Goal: Navigation & Orientation: Find specific page/section

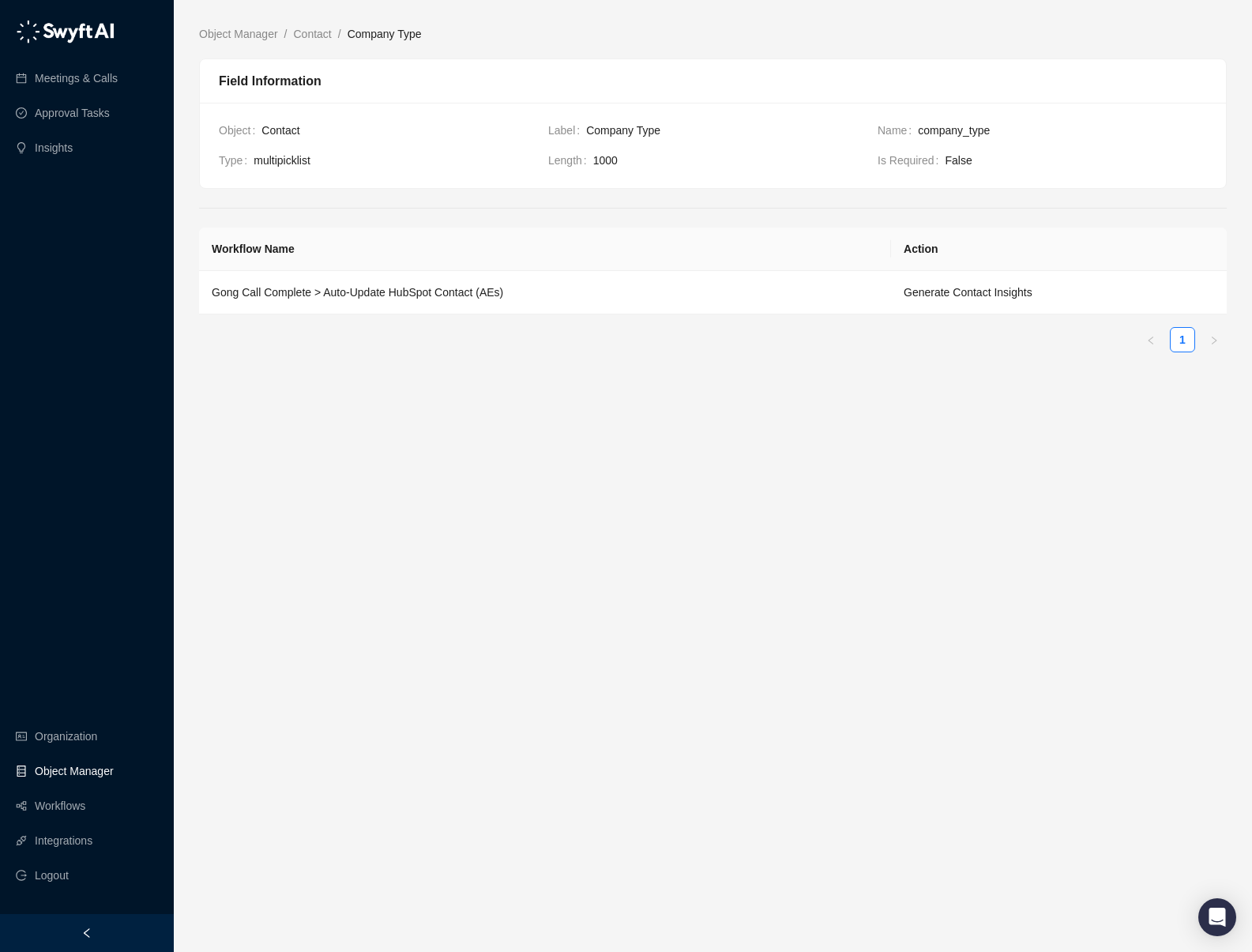
click at [92, 770] on link "Object Manager" at bounding box center [74, 771] width 79 height 32
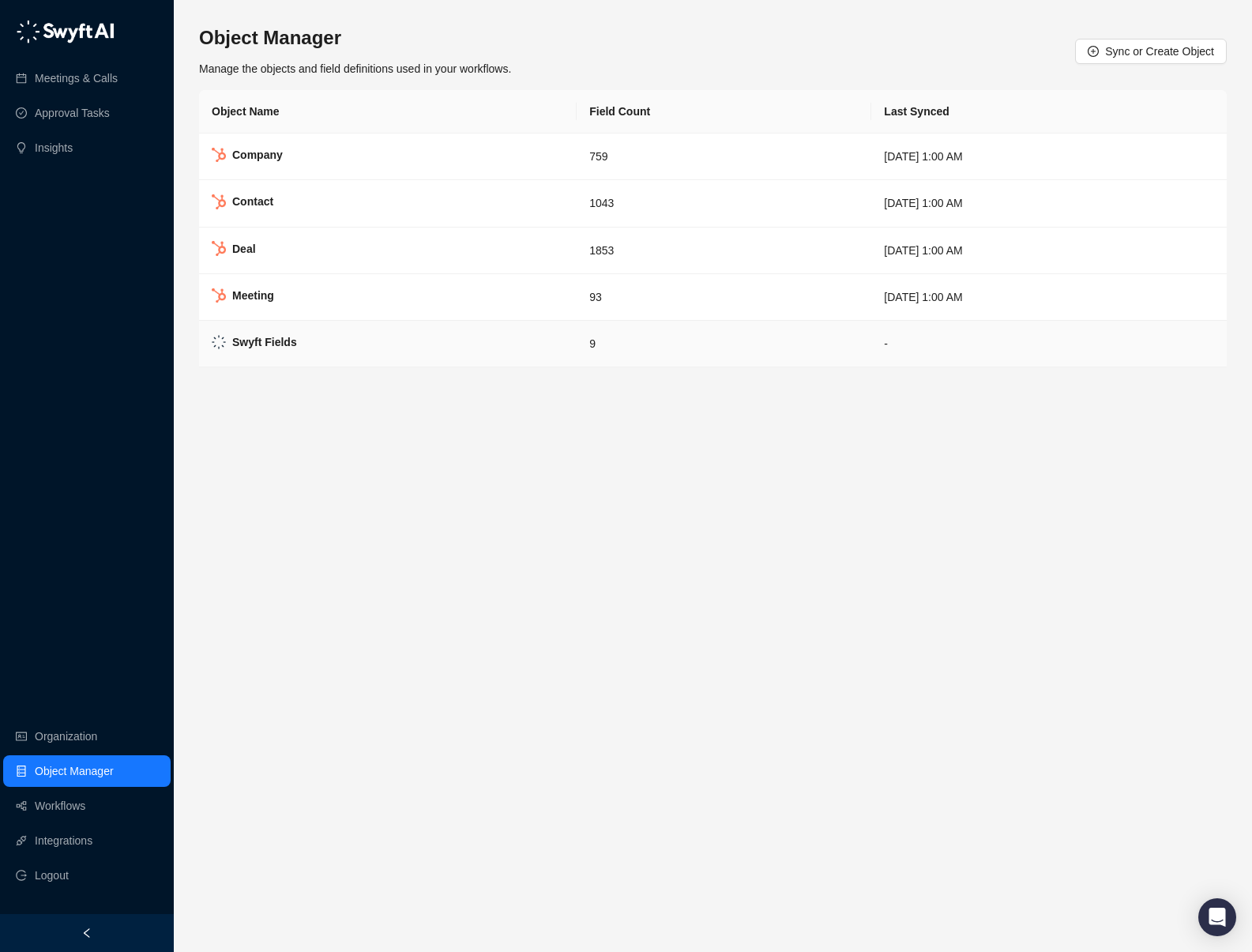
click at [312, 335] on td "Swyft Fields" at bounding box center [388, 344] width 378 height 47
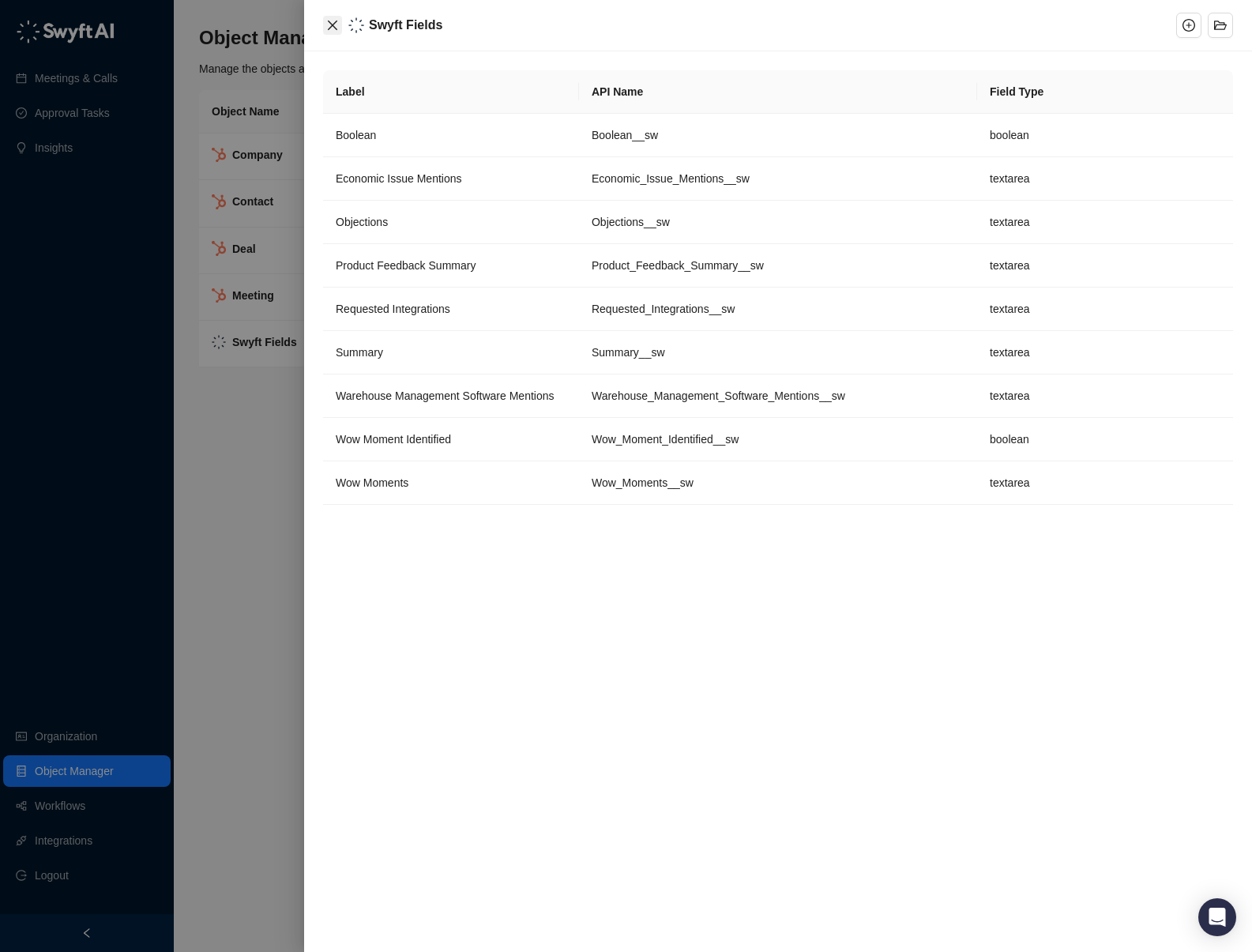
click at [324, 28] on button "Close" at bounding box center [332, 25] width 19 height 19
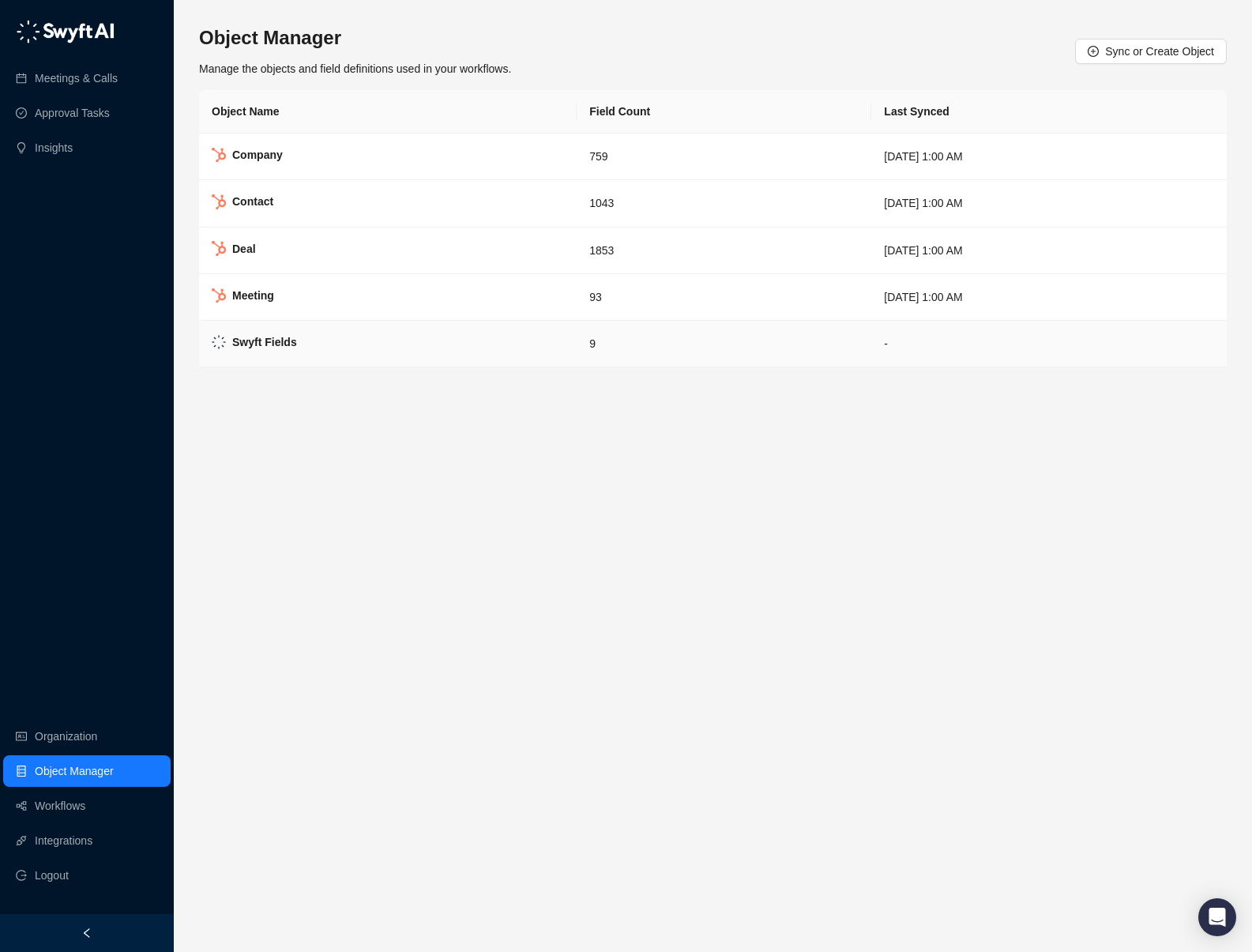
click at [330, 350] on td "Swyft Fields" at bounding box center [388, 344] width 378 height 47
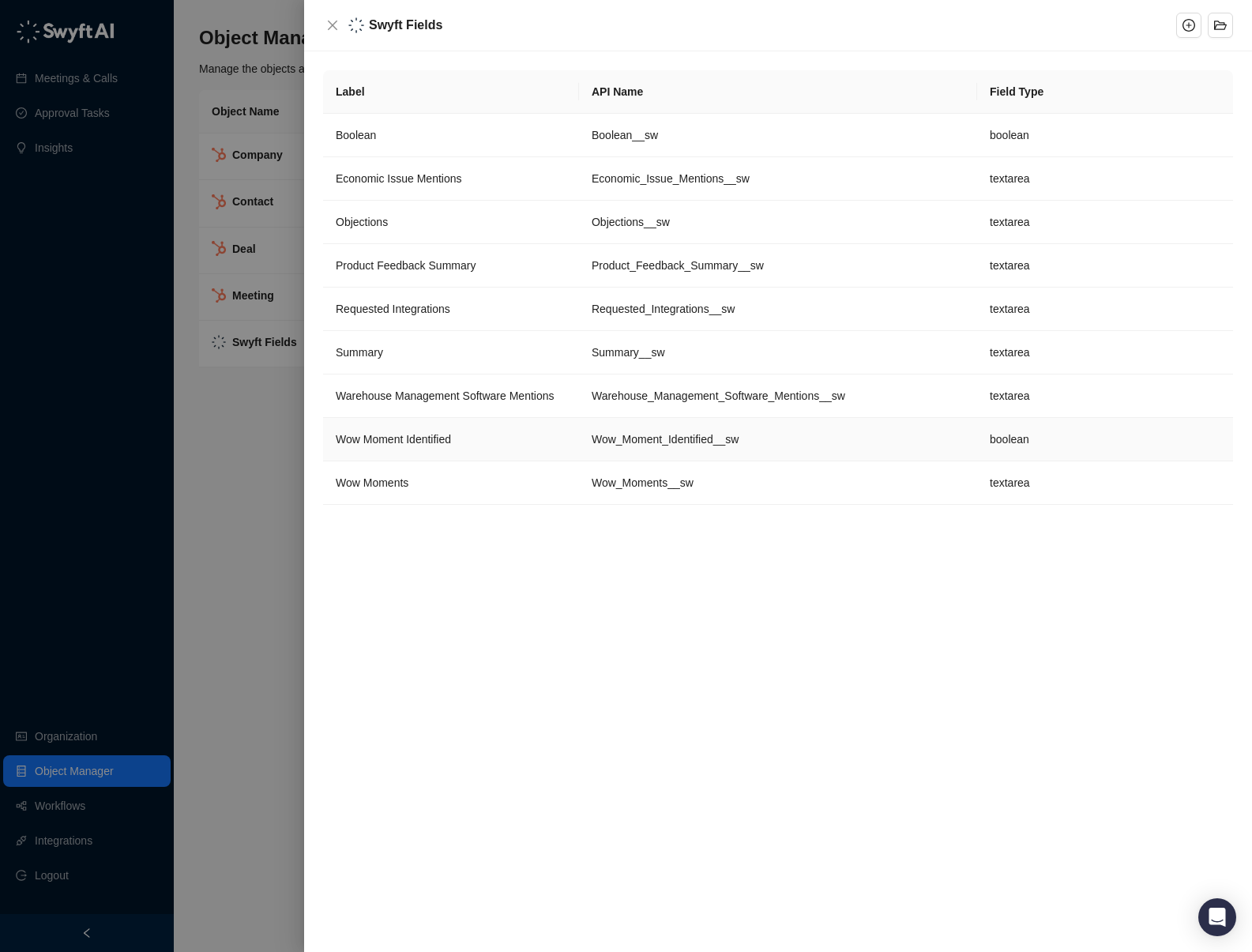
click at [521, 444] on td "Wow Moment Identified" at bounding box center [451, 439] width 256 height 43
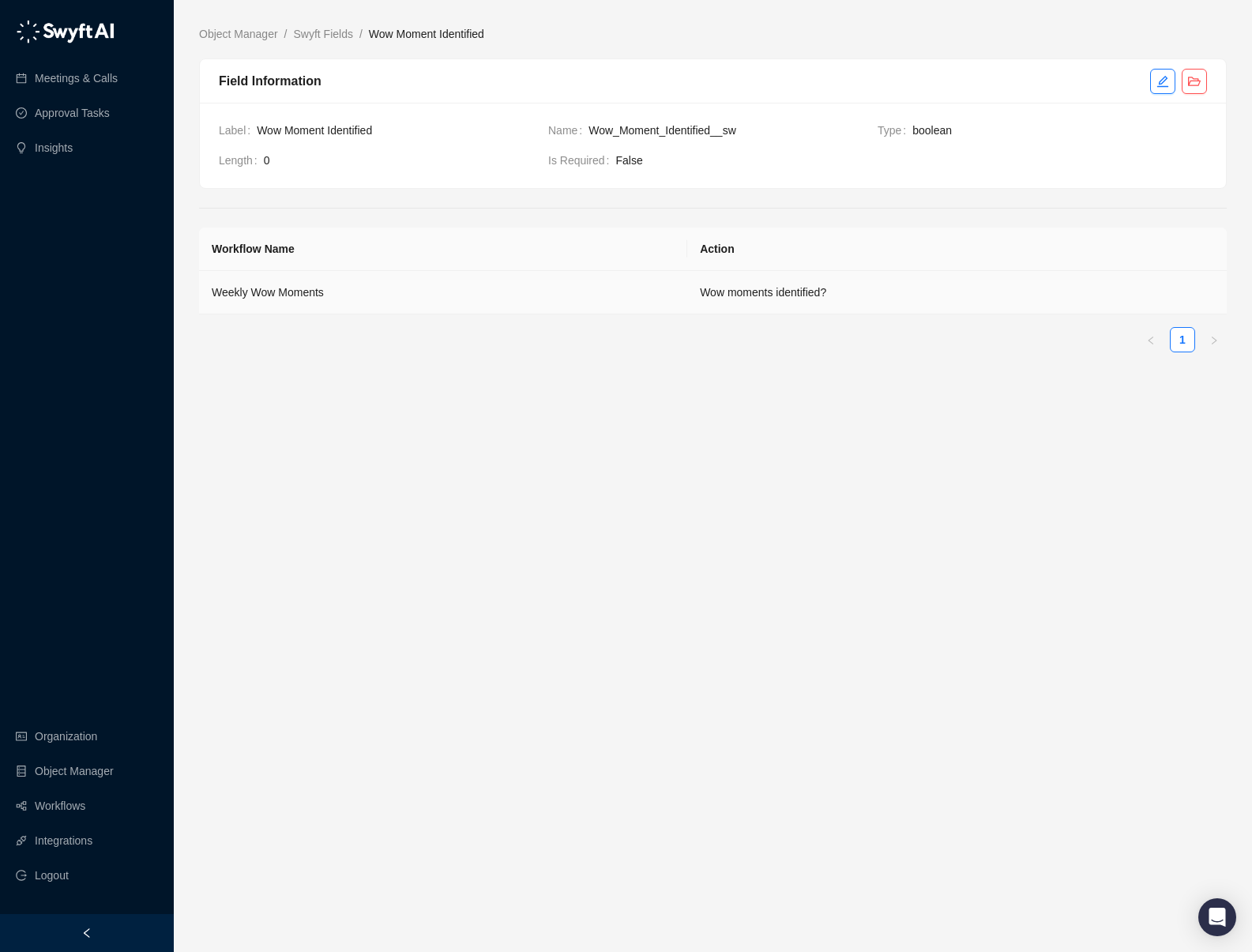
click at [728, 295] on td "Wow moments identified?" at bounding box center [957, 293] width 539 height 43
